Goal: Task Accomplishment & Management: Use online tool/utility

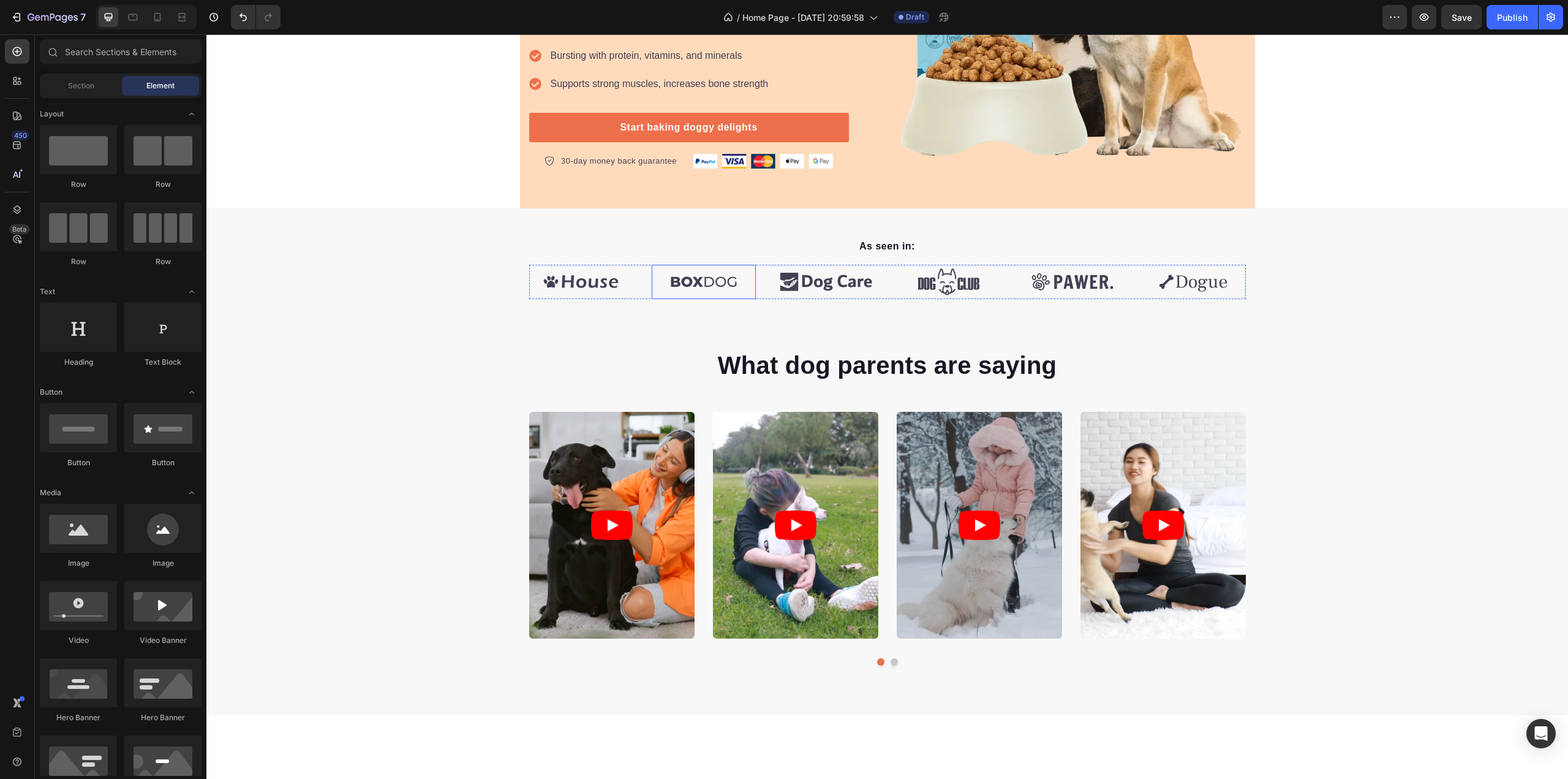
scroll to position [93, 0]
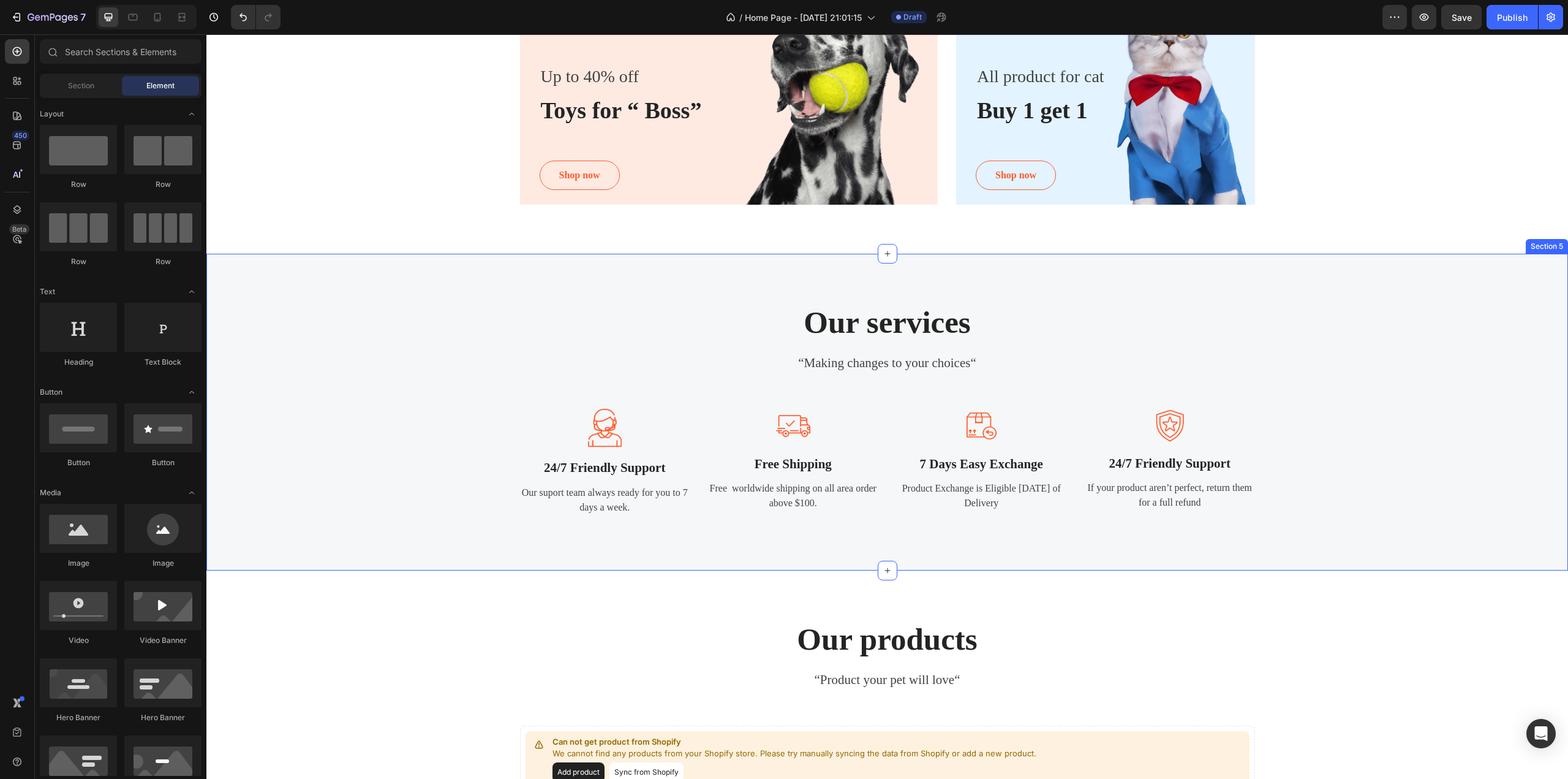
scroll to position [919, 0]
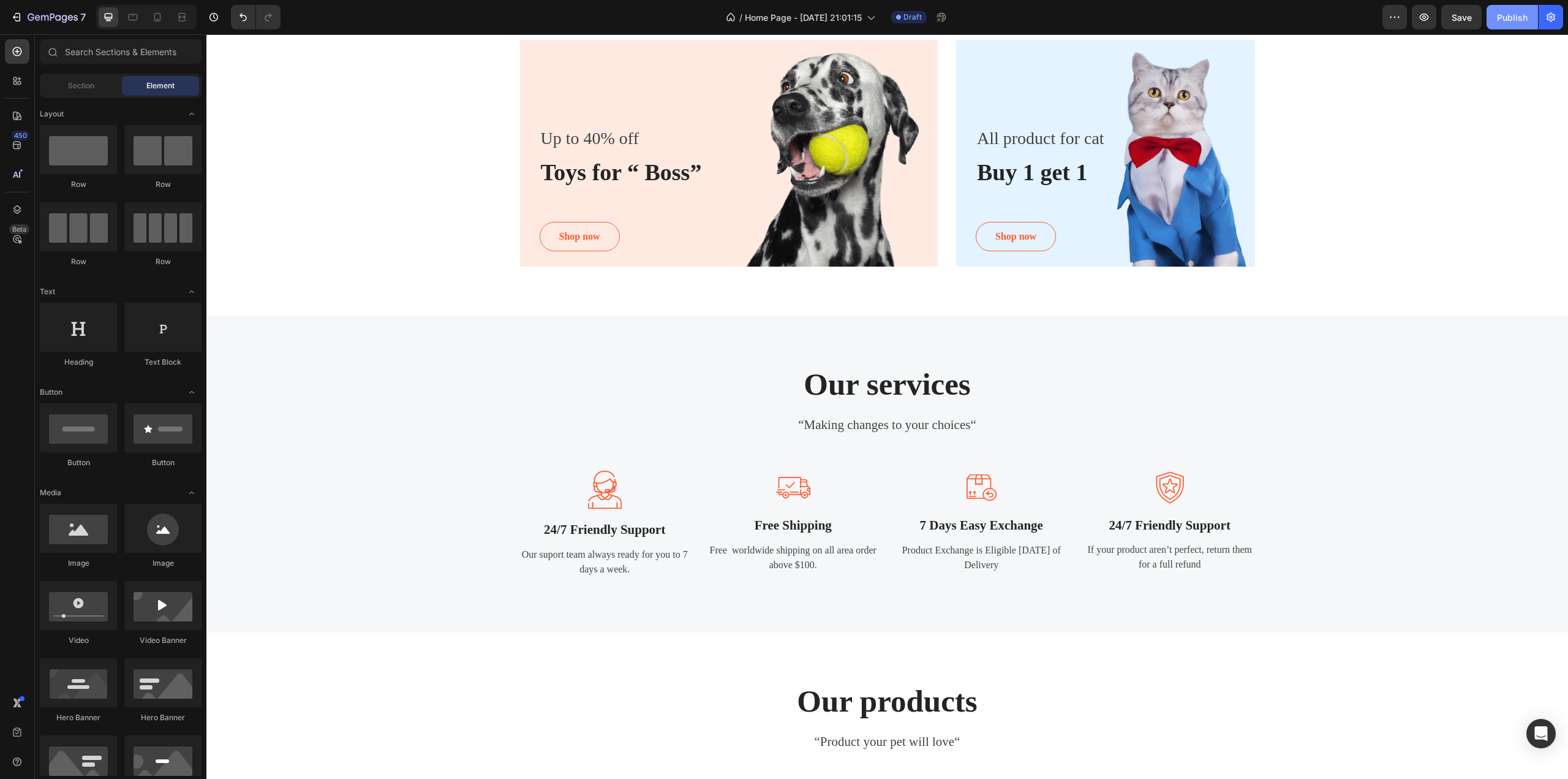
click at [1501, 18] on div "Publish" at bounding box center [1512, 17] width 30 height 13
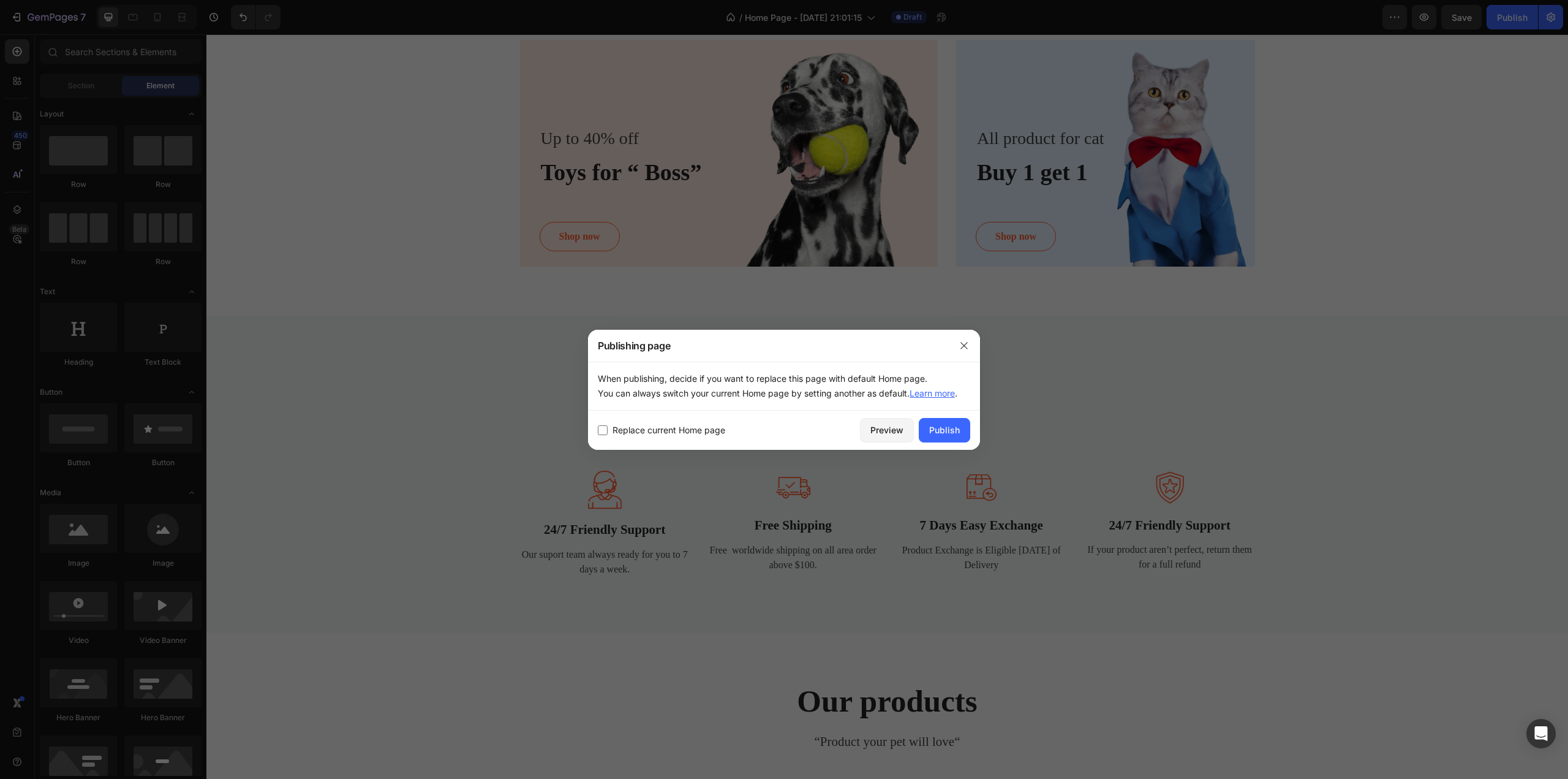
click at [661, 427] on span "Replace current Home page" at bounding box center [669, 430] width 113 height 15
checkbox input "true"
click at [952, 431] on div "Publish" at bounding box center [944, 429] width 30 height 13
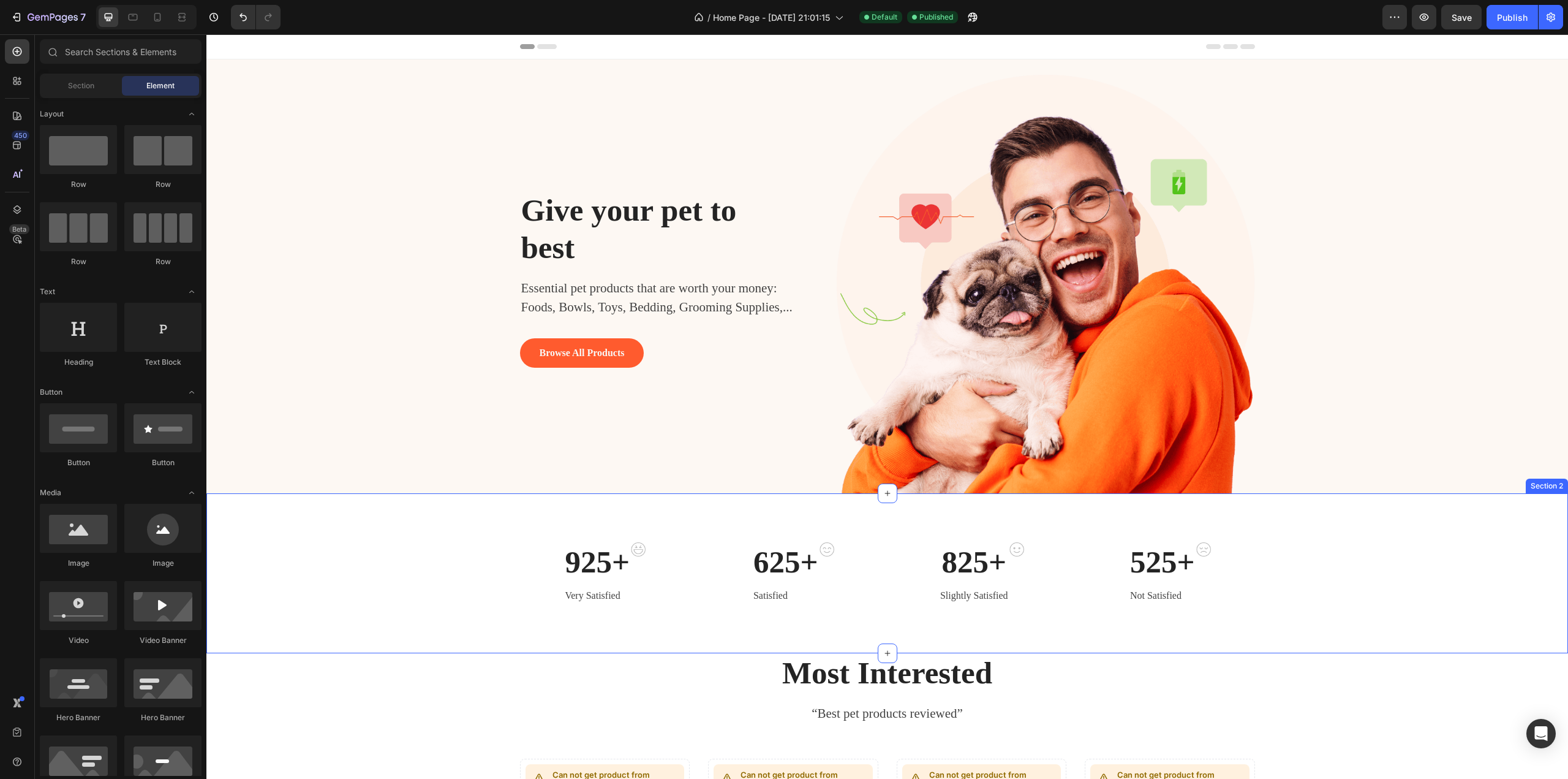
scroll to position [61, 0]
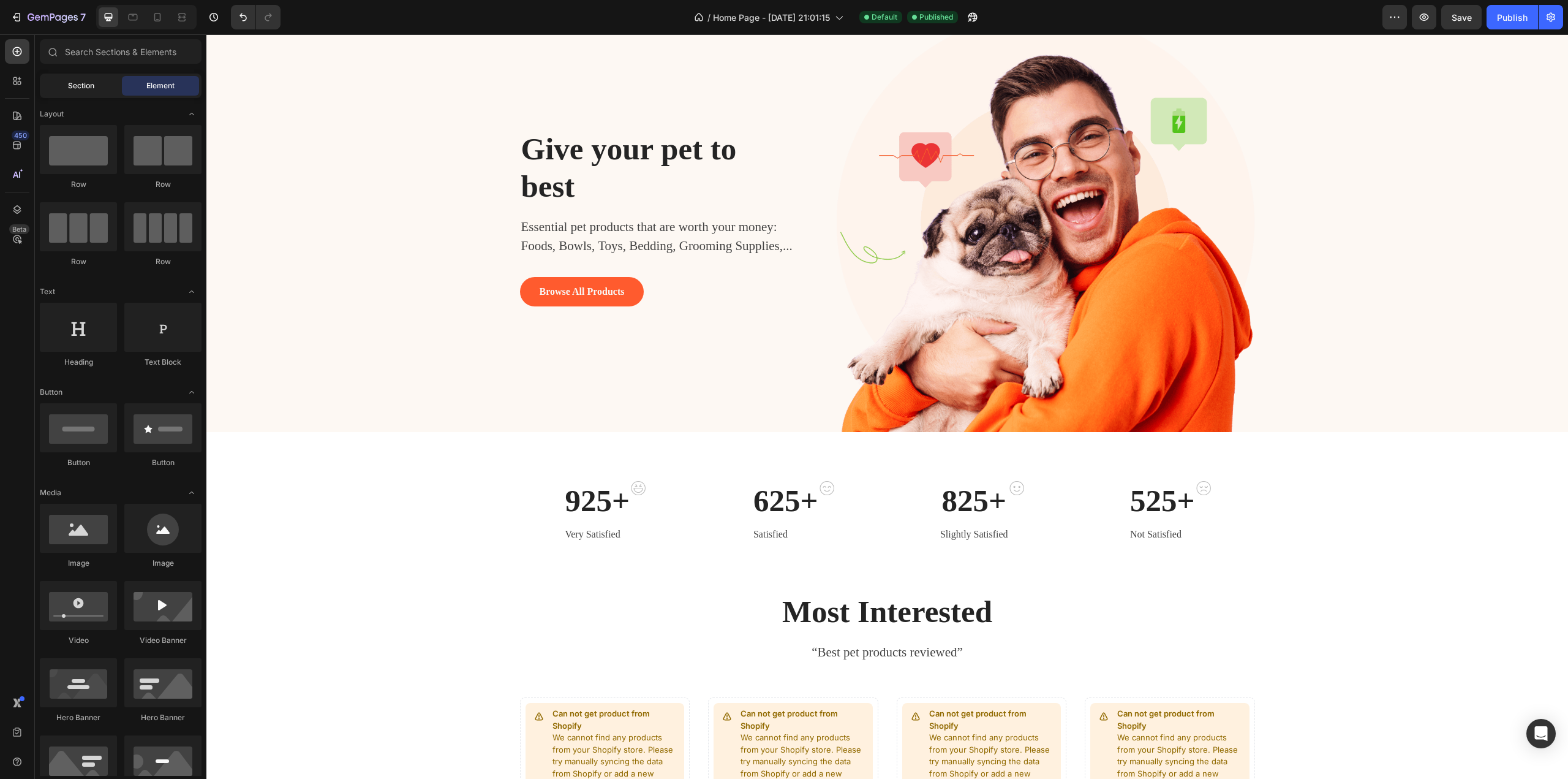
click at [66, 85] on div "Section" at bounding box center [80, 86] width 77 height 19
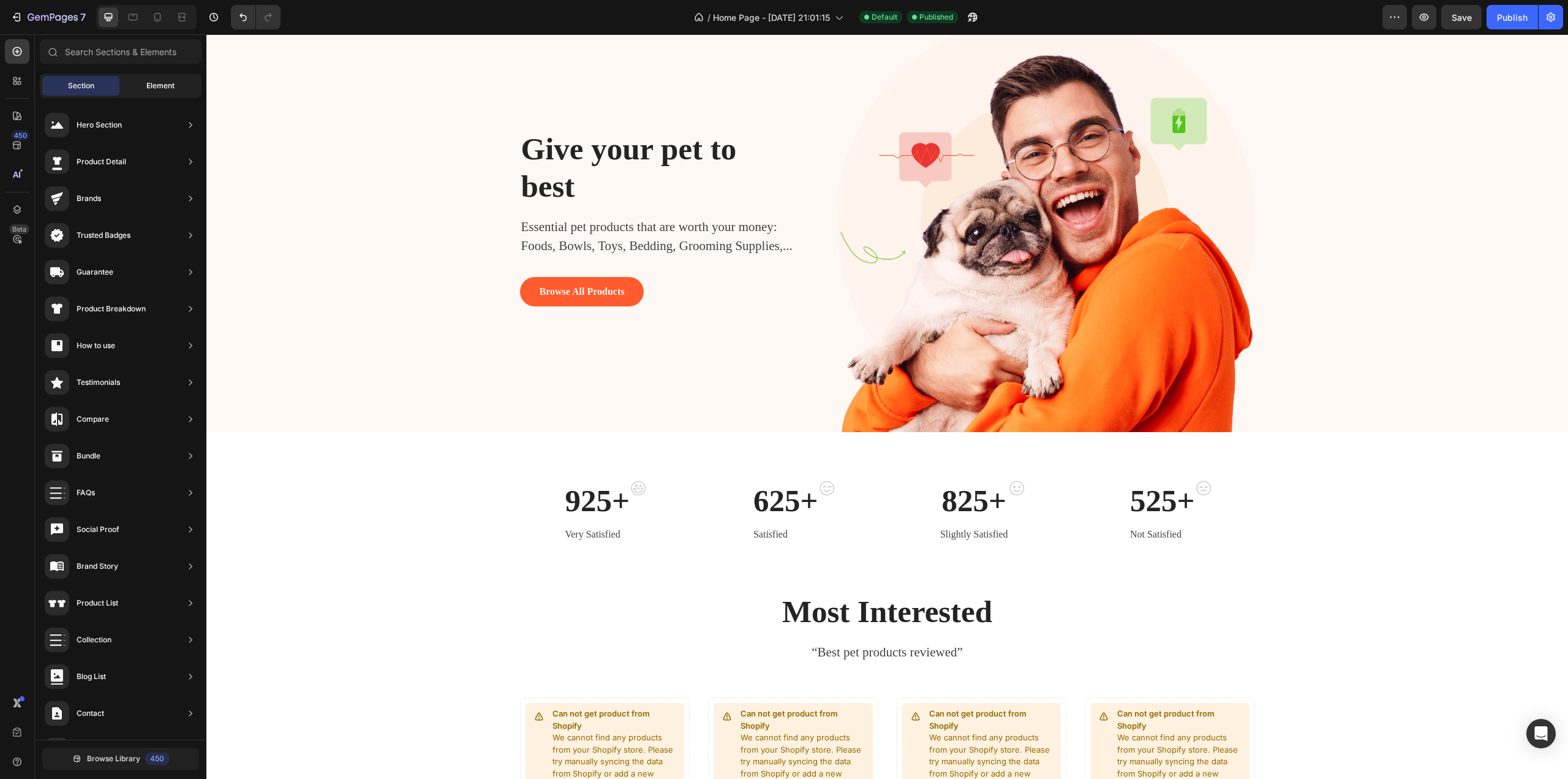
click at [176, 86] on div "Element" at bounding box center [160, 86] width 77 height 19
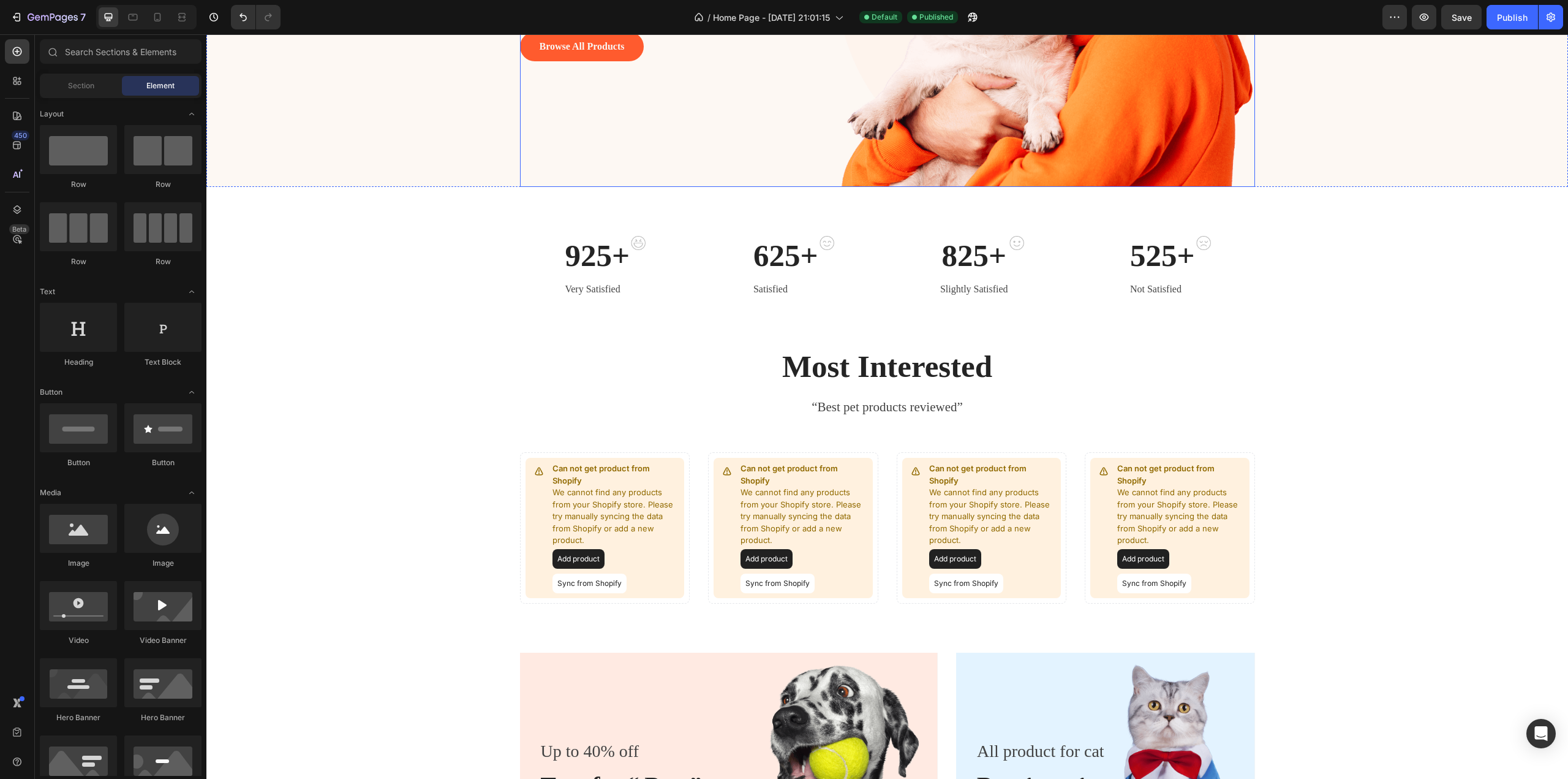
scroll to position [245, 0]
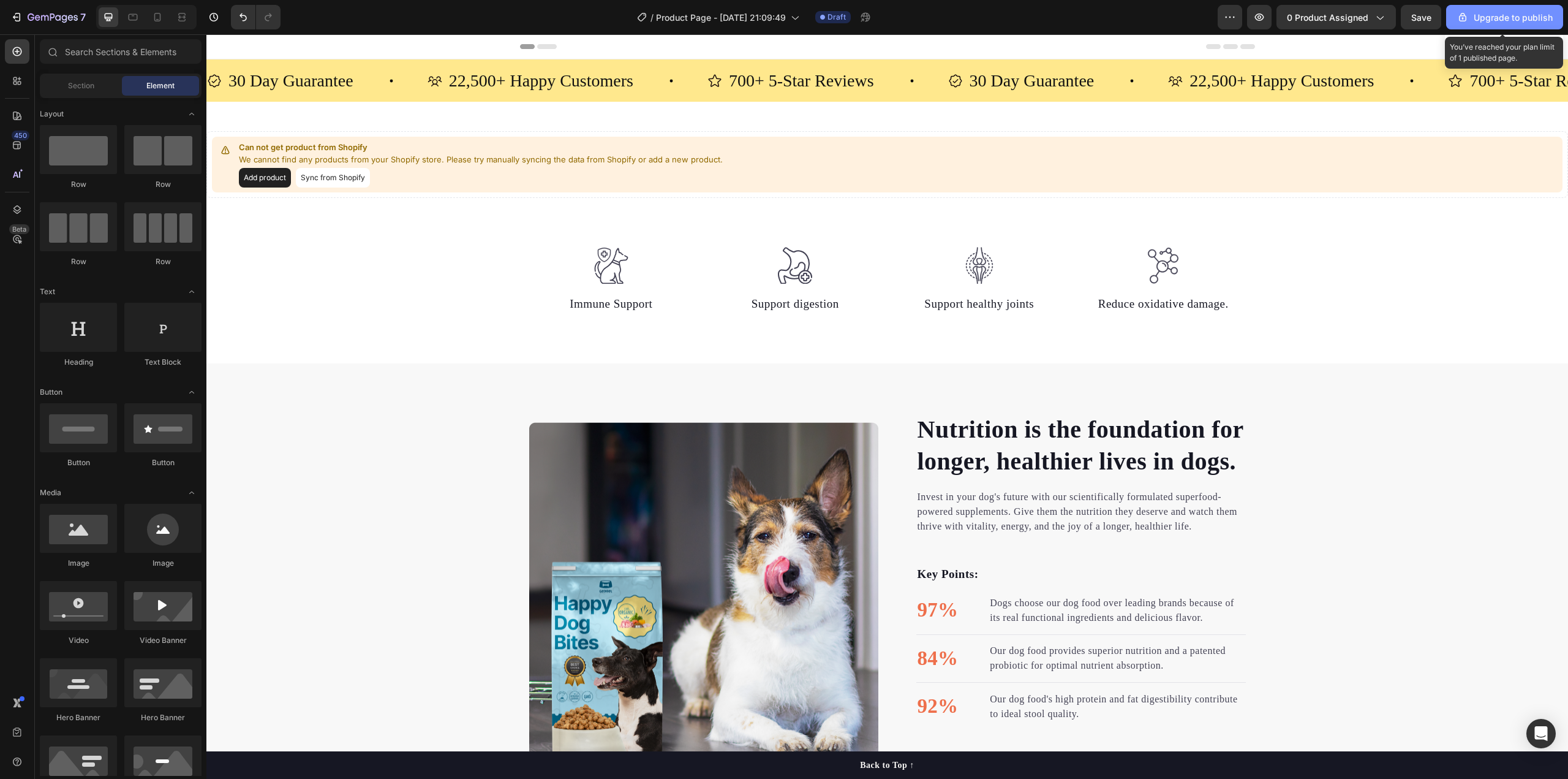
click at [1488, 20] on div "Upgrade to publish" at bounding box center [1505, 17] width 96 height 13
